Goal: Information Seeking & Learning: Learn about a topic

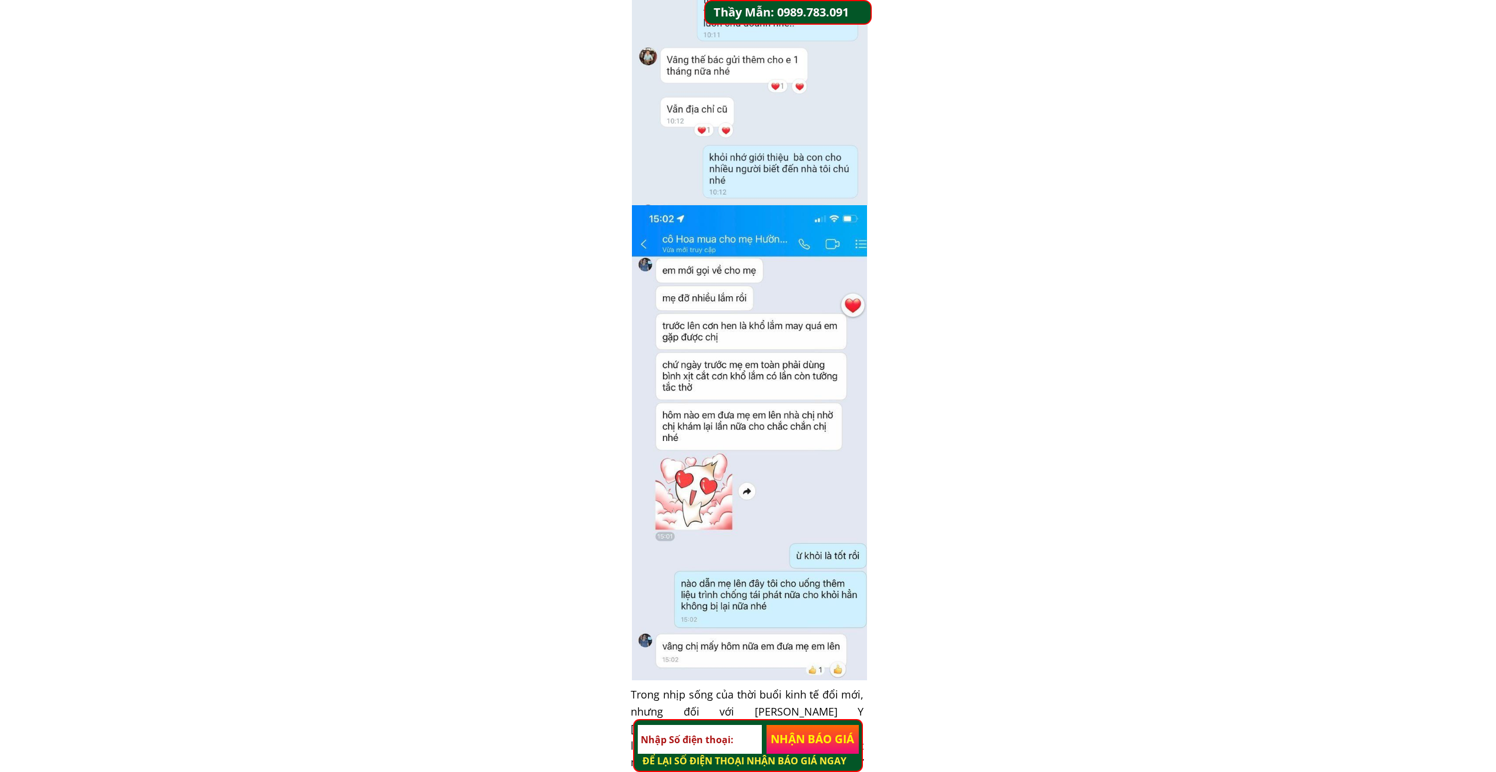
scroll to position [5116, 0]
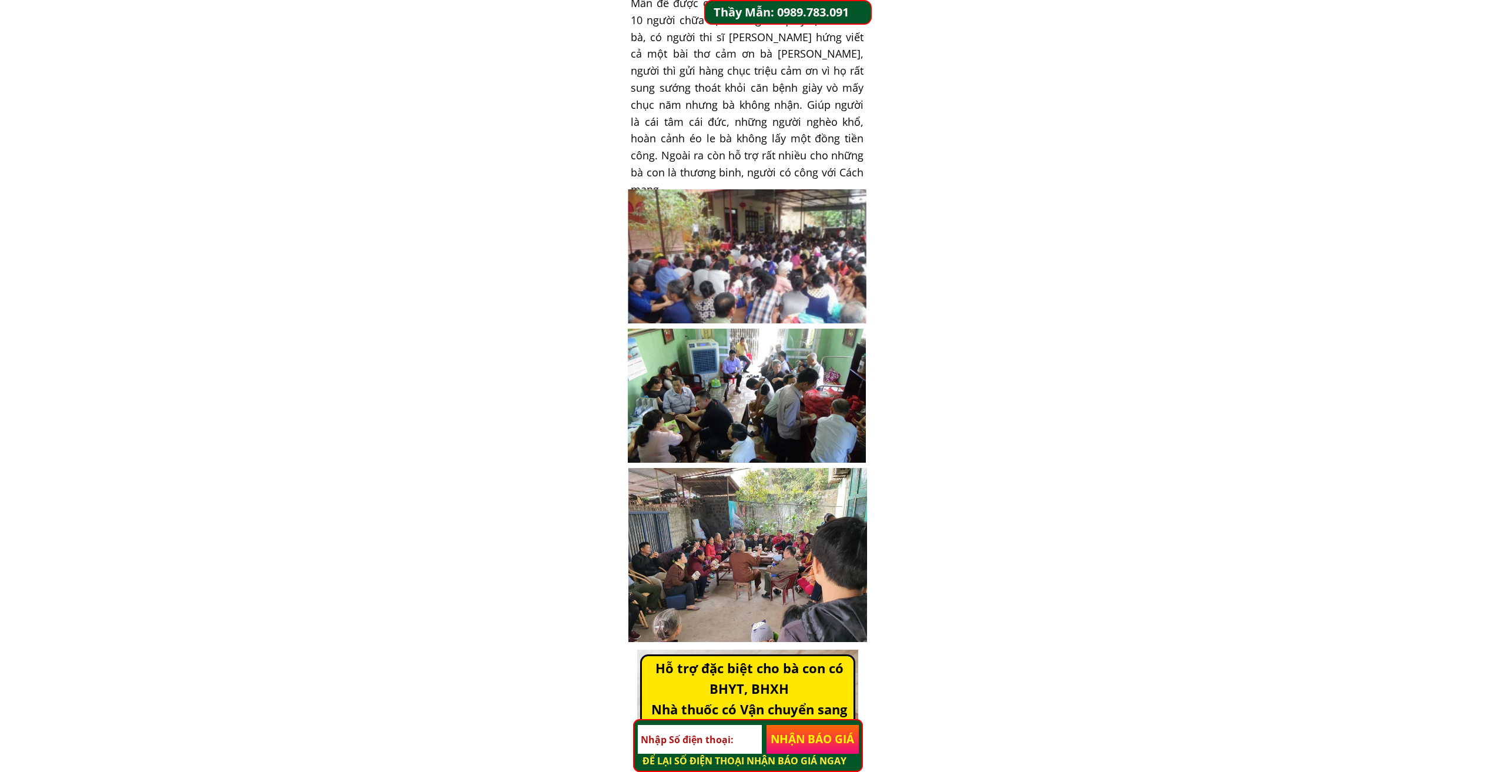
scroll to position [2881, 0]
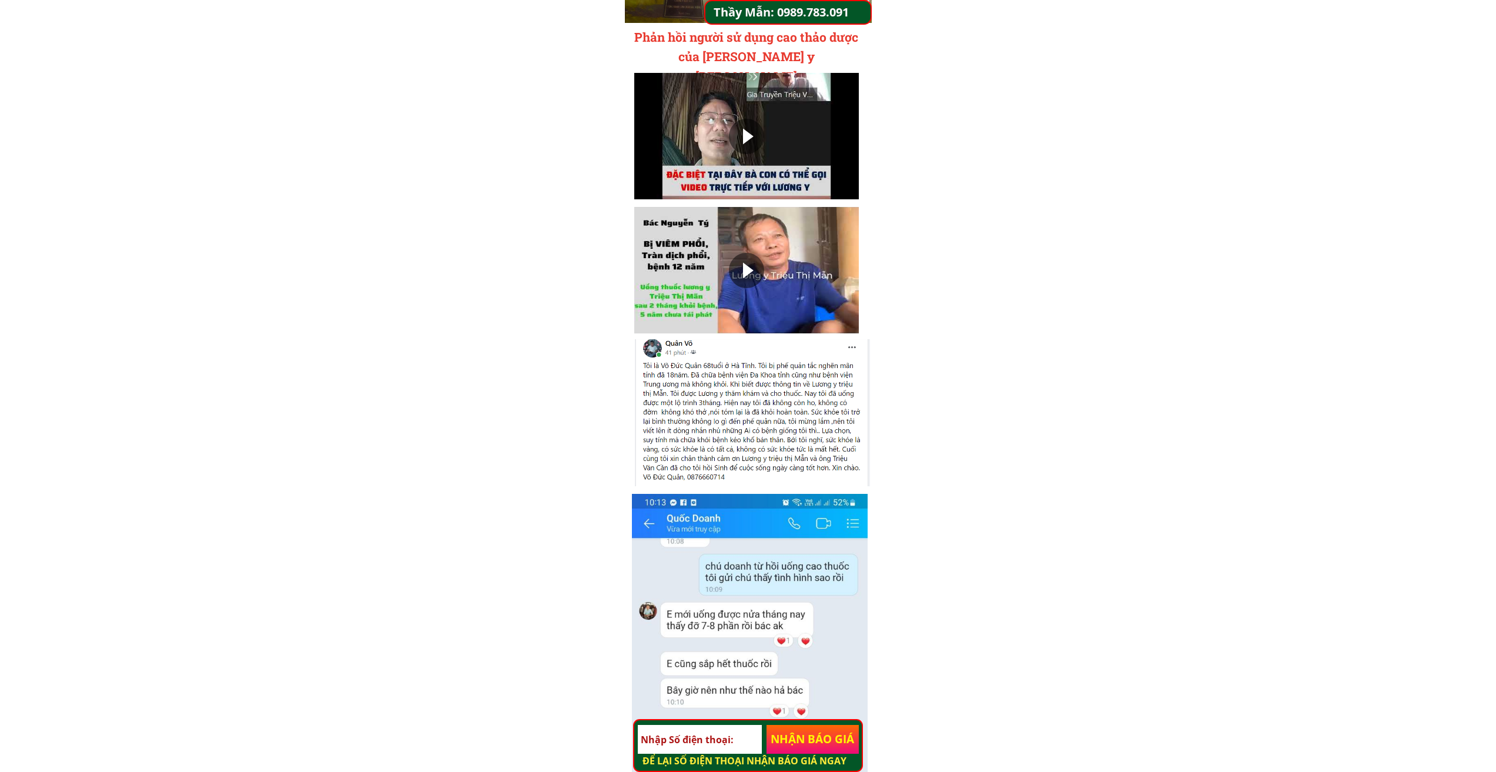
scroll to position [4292, 0]
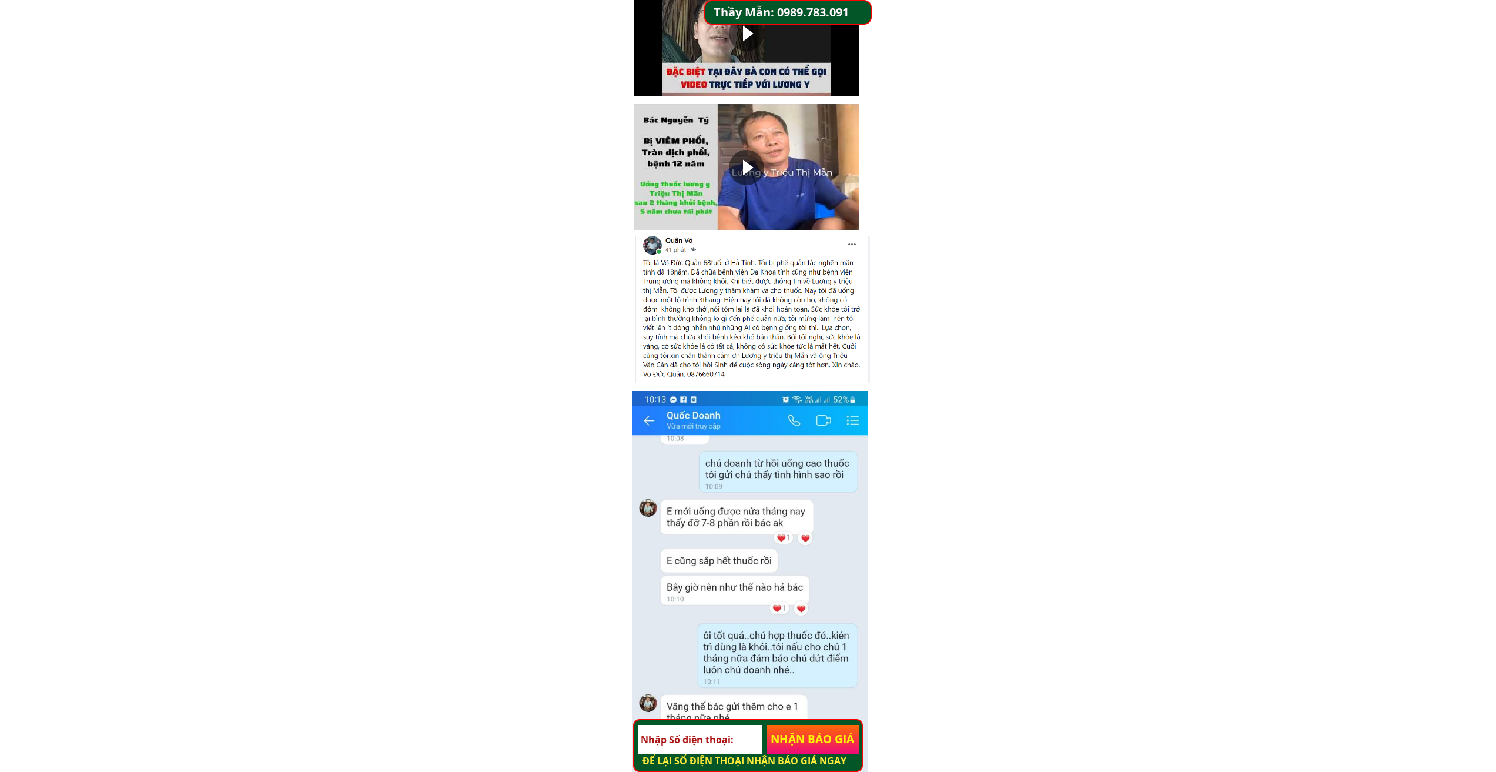
scroll to position [4528, 0]
